Goal: Information Seeking & Learning: Find specific page/section

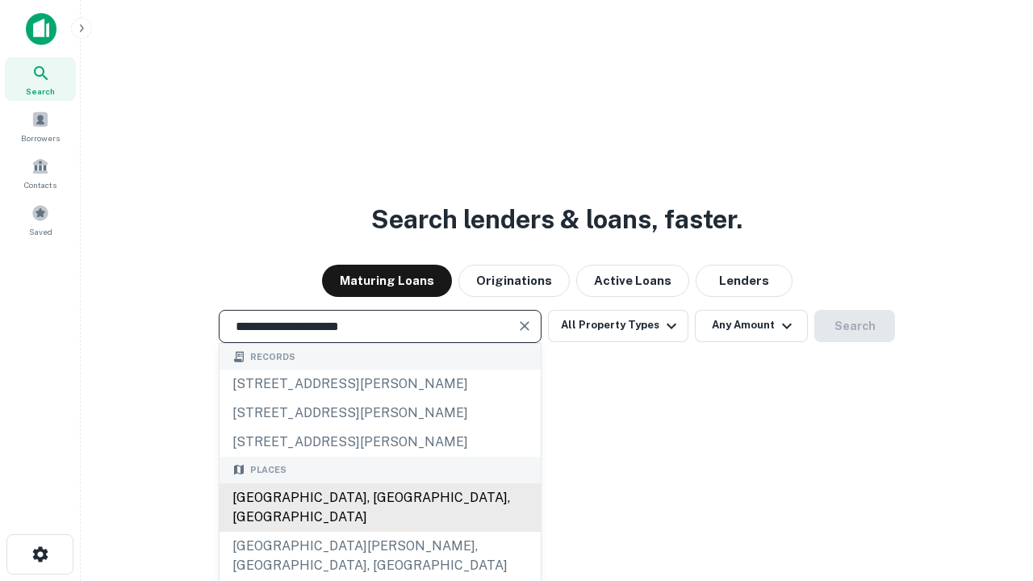
click at [379, 532] on div "[GEOGRAPHIC_DATA], [GEOGRAPHIC_DATA], [GEOGRAPHIC_DATA]" at bounding box center [380, 508] width 321 height 48
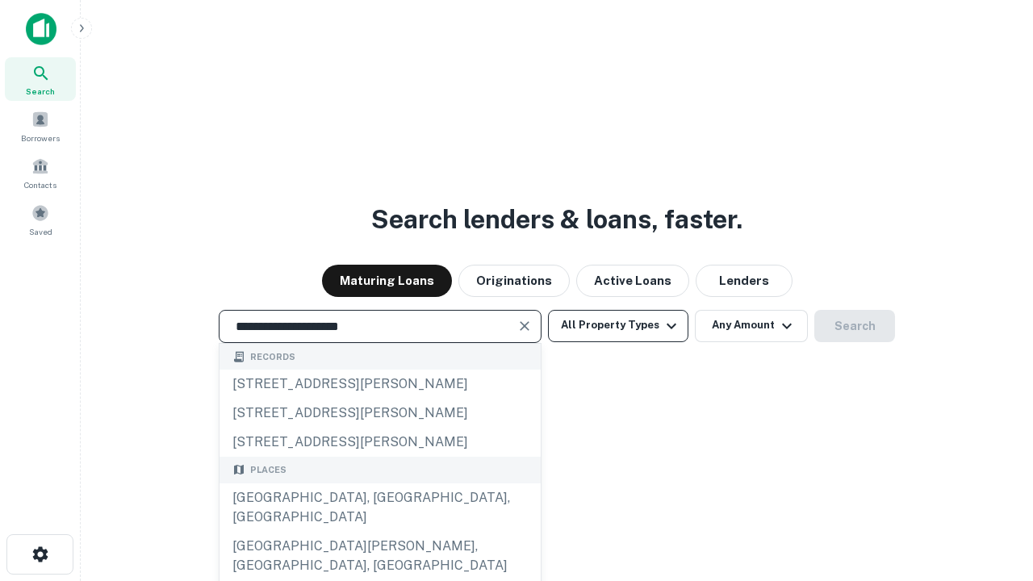
click at [618, 325] on button "All Property Types" at bounding box center [618, 326] width 140 height 32
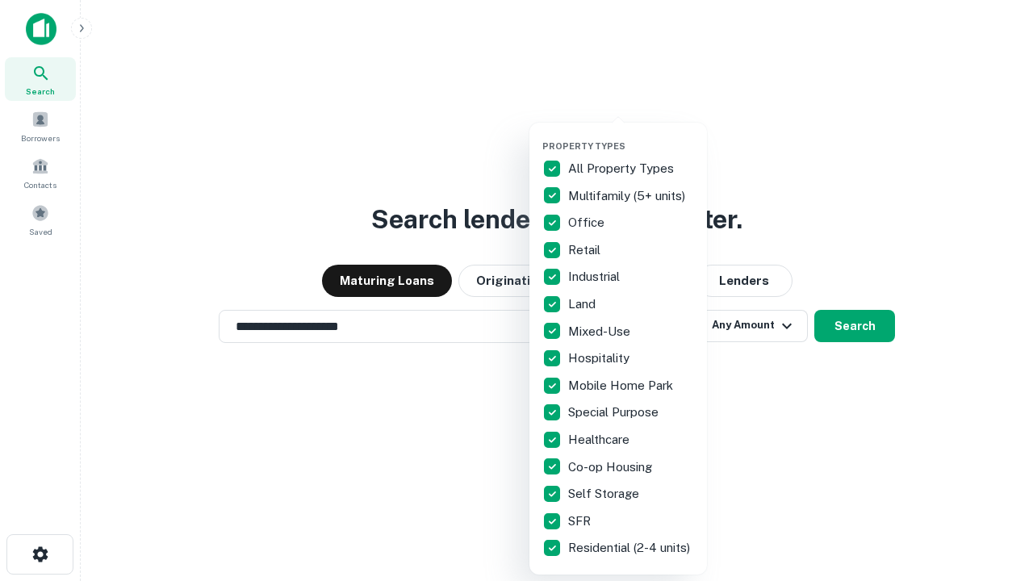
type input "**********"
click at [631, 136] on button "button" at bounding box center [632, 136] width 178 height 1
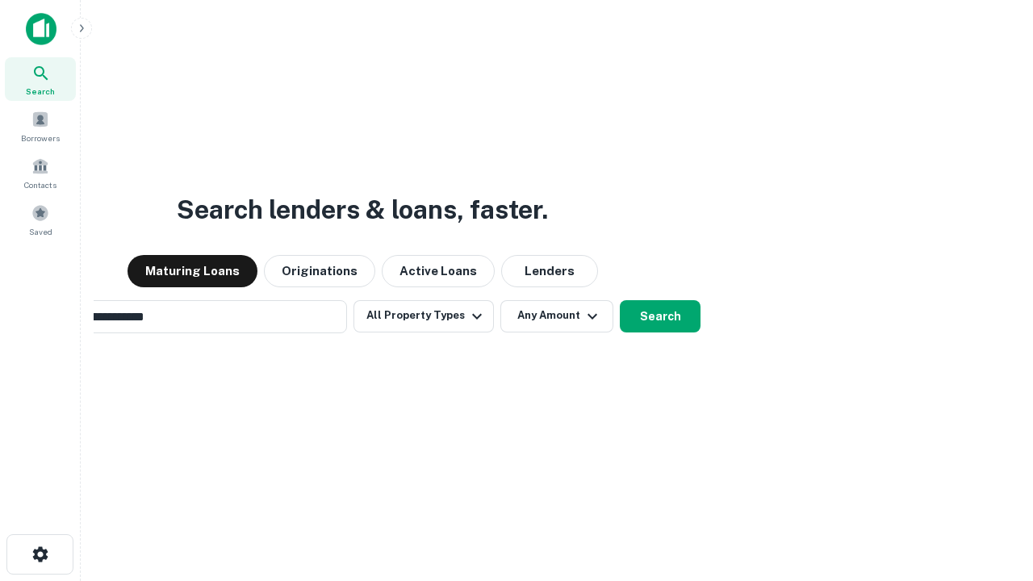
scroll to position [25, 0]
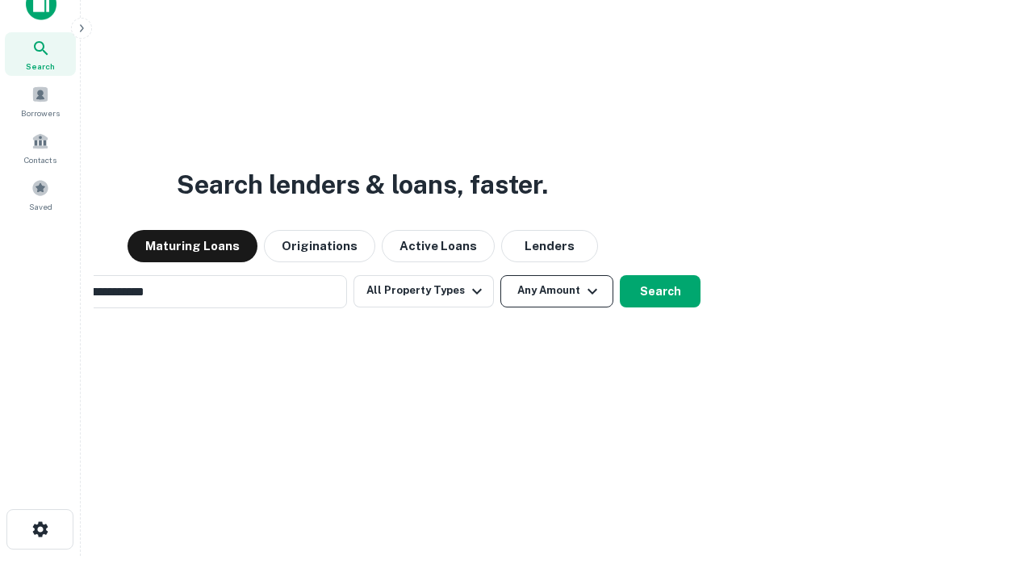
click at [501, 275] on button "Any Amount" at bounding box center [557, 291] width 113 height 32
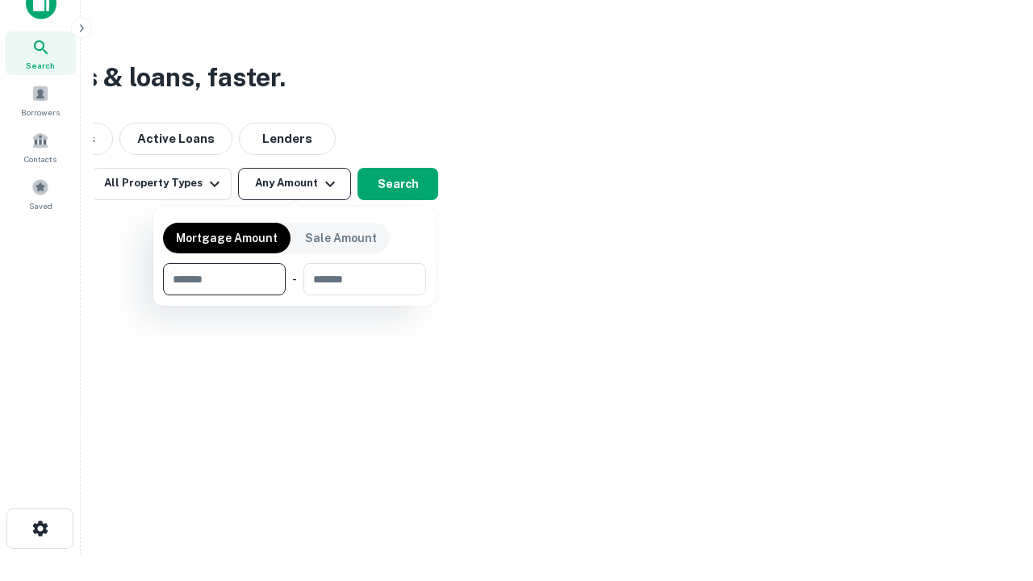
type input "*******"
click at [295, 296] on button "button" at bounding box center [294, 296] width 263 height 1
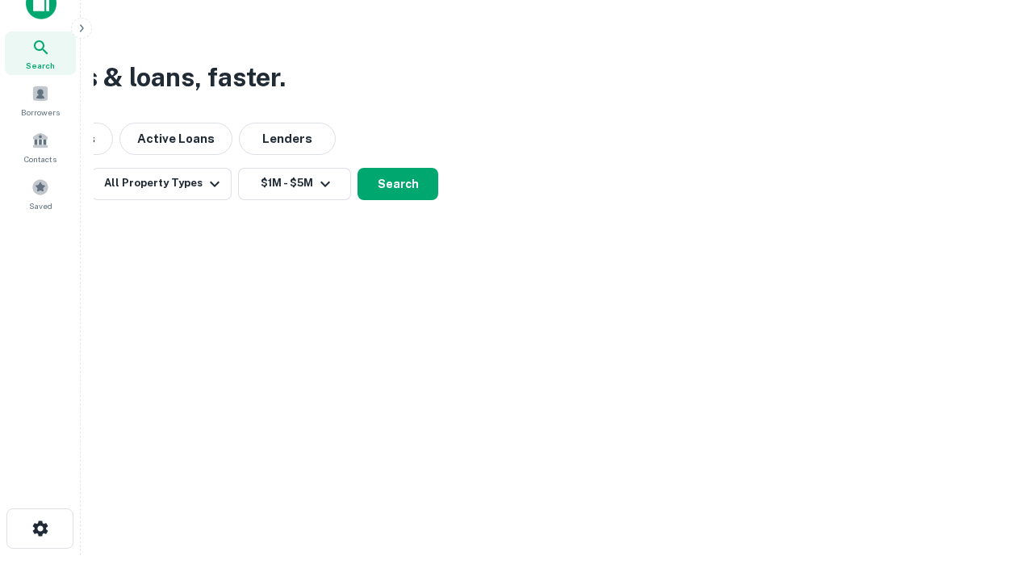
scroll to position [0, 0]
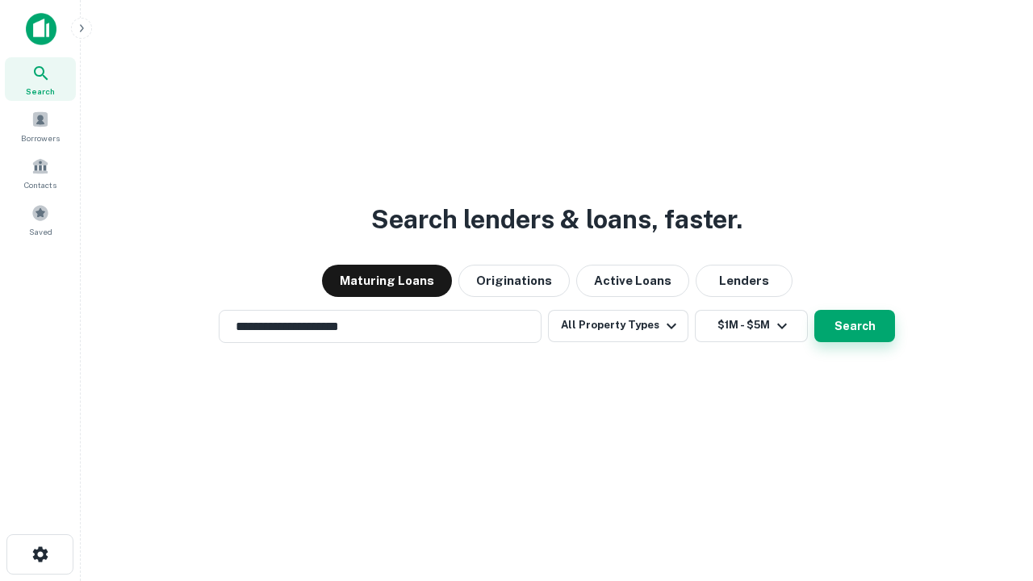
click at [815, 310] on button "Search" at bounding box center [855, 326] width 81 height 32
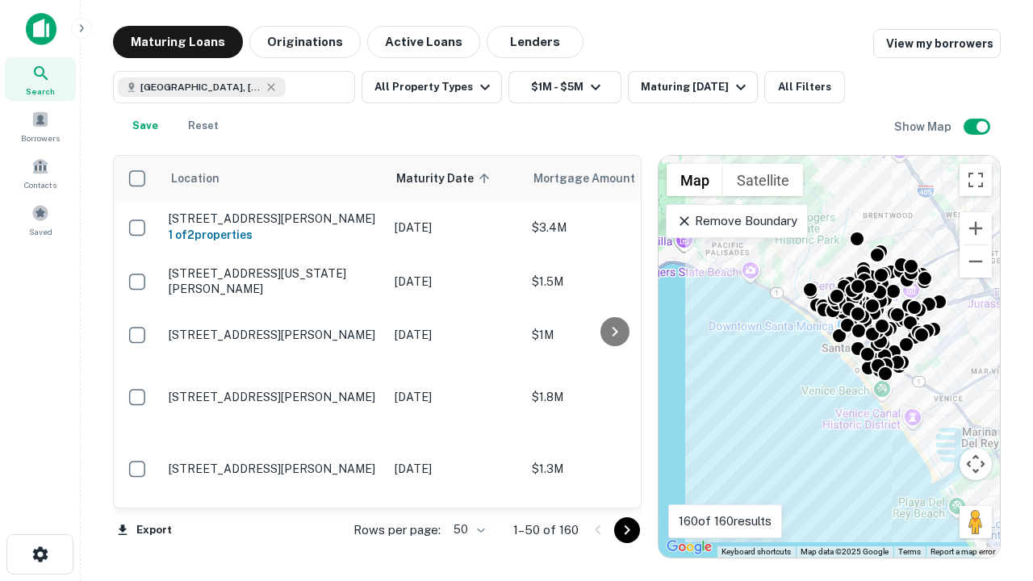
click at [467, 530] on body "Search Borrowers Contacts Saved Maturing Loans Originations Active Loans Lender…" at bounding box center [516, 290] width 1033 height 581
click at [467, 489] on li "25" at bounding box center [467, 489] width 47 height 29
